Goal: Task Accomplishment & Management: Use online tool/utility

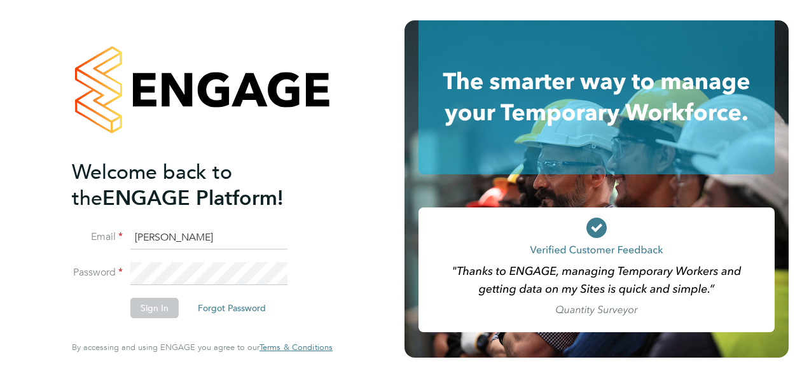
type input "[PERSON_NAME][EMAIL_ADDRESS][PERSON_NAME][DOMAIN_NAME]"
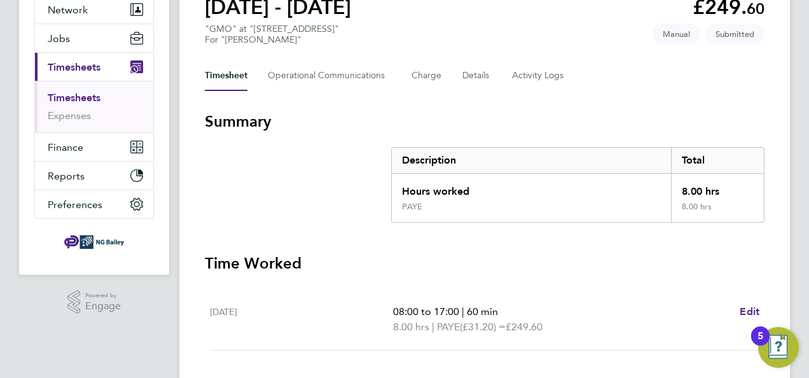
scroll to position [211, 0]
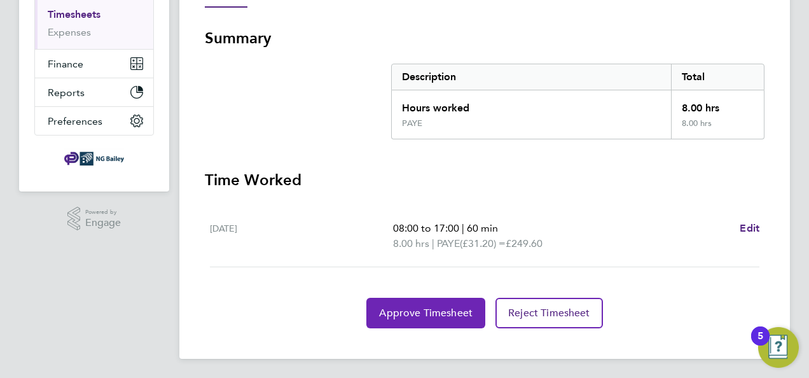
click at [386, 320] on button "Approve Timesheet" at bounding box center [425, 313] width 119 height 31
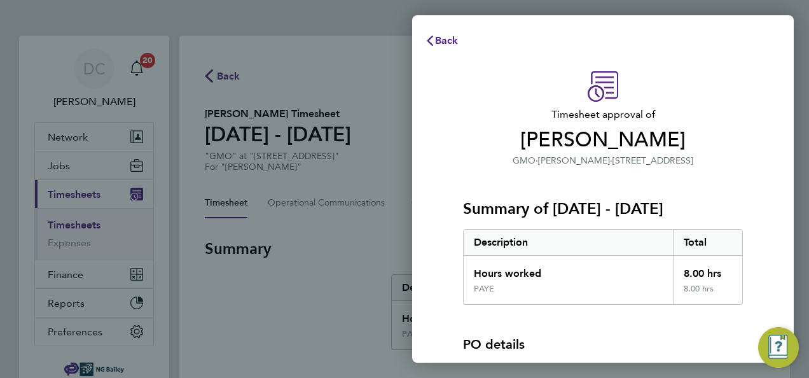
scroll to position [142, 0]
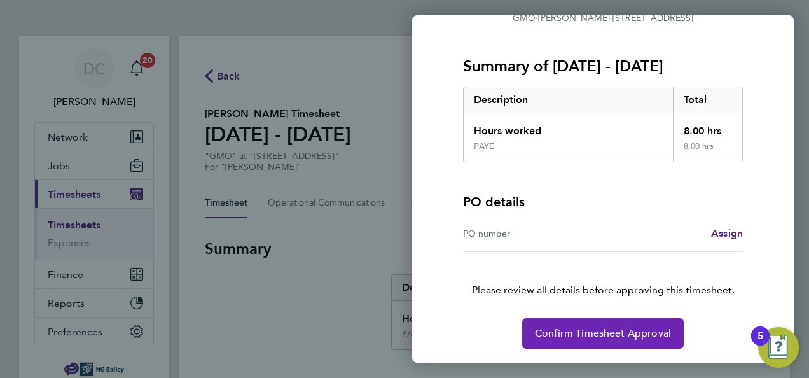
click at [623, 328] on span "Confirm Timesheet Approval" at bounding box center [603, 333] width 136 height 13
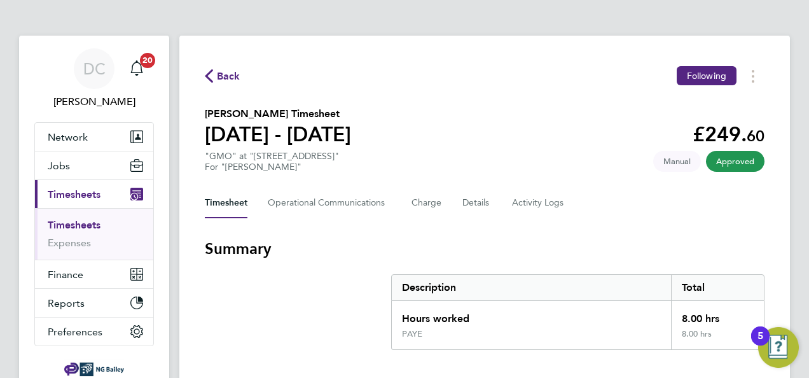
click at [92, 222] on link "Timesheets" at bounding box center [74, 225] width 53 height 12
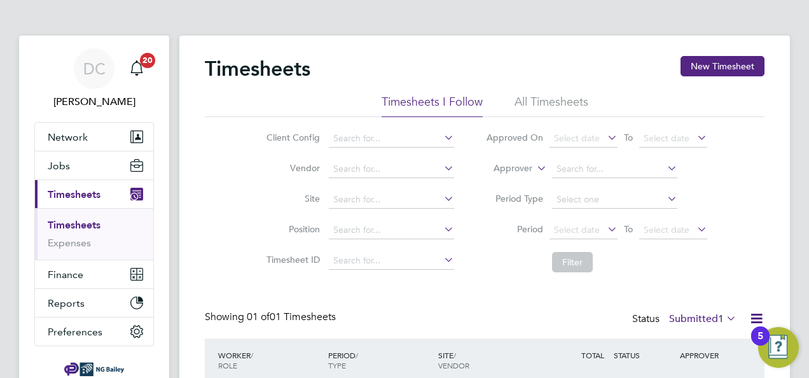
scroll to position [92, 0]
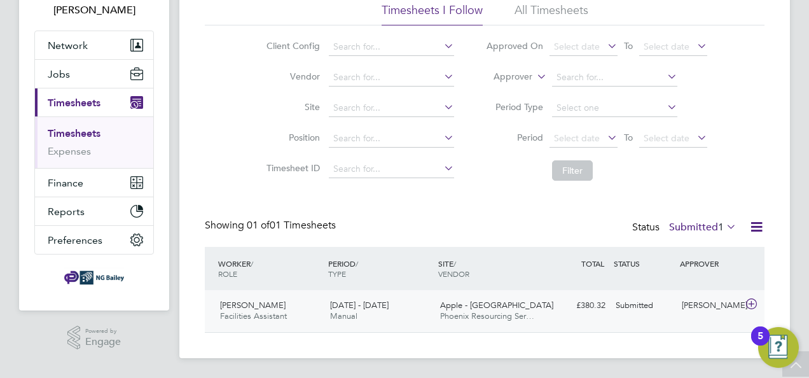
click at [756, 305] on icon at bounding box center [752, 304] width 16 height 10
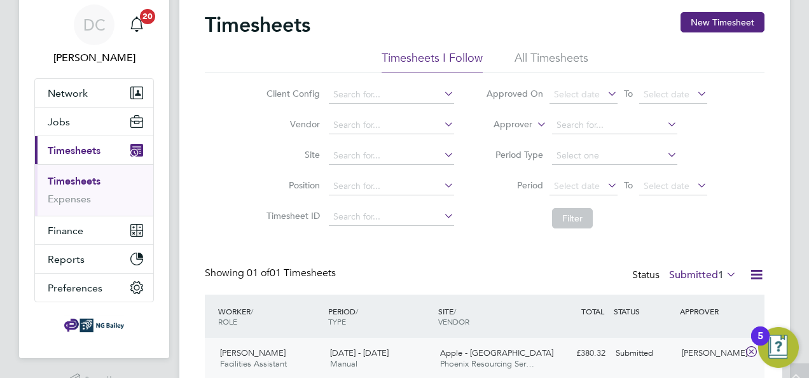
scroll to position [0, 0]
